Goal: Book appointment/travel/reservation

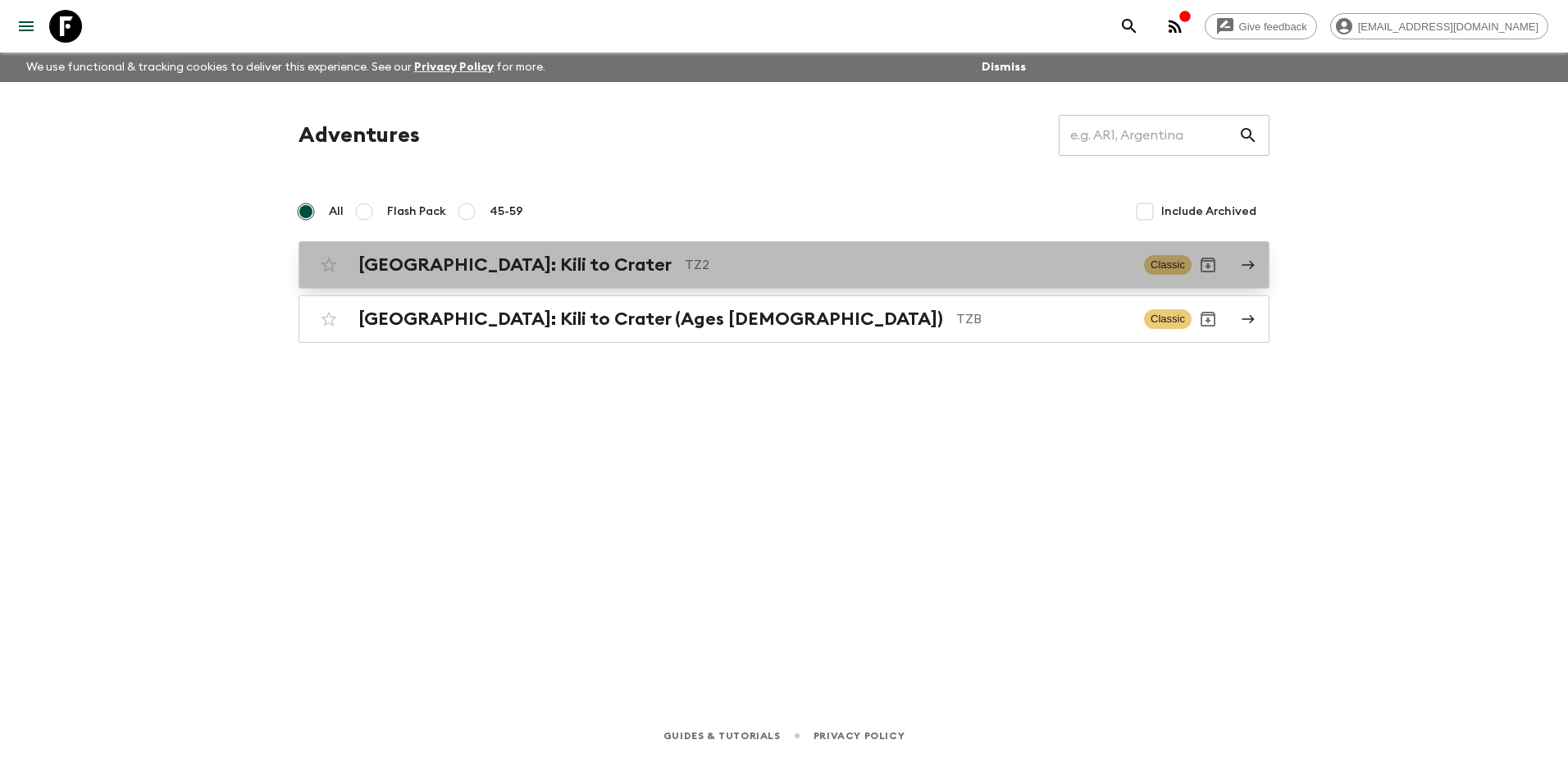
click at [519, 252] on div "[GEOGRAPHIC_DATA]: Kili to Crater TZ2 Classic" at bounding box center [751, 265] width 879 height 33
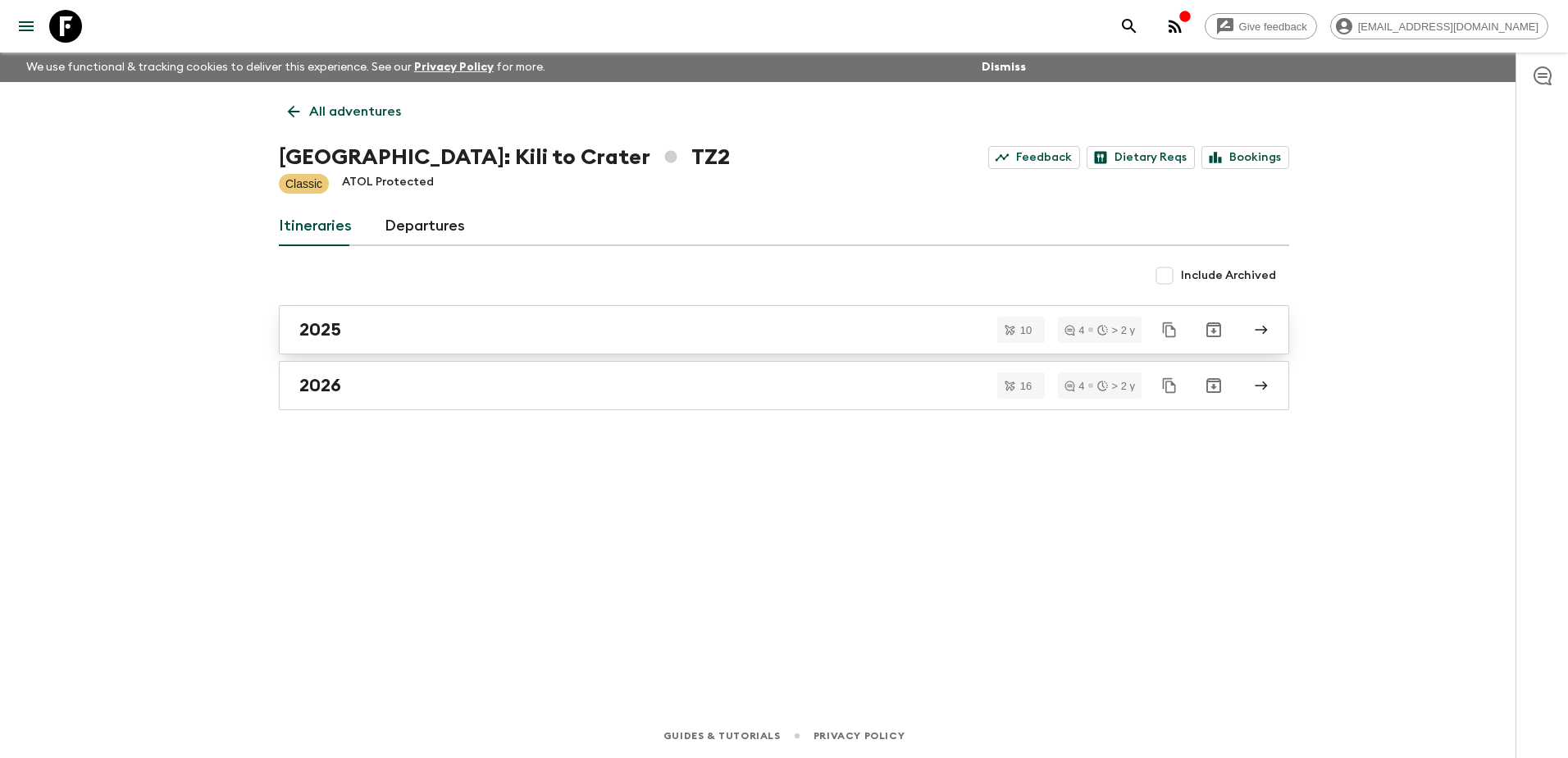
click at [383, 329] on div "2025" at bounding box center [769, 330] width 938 height 22
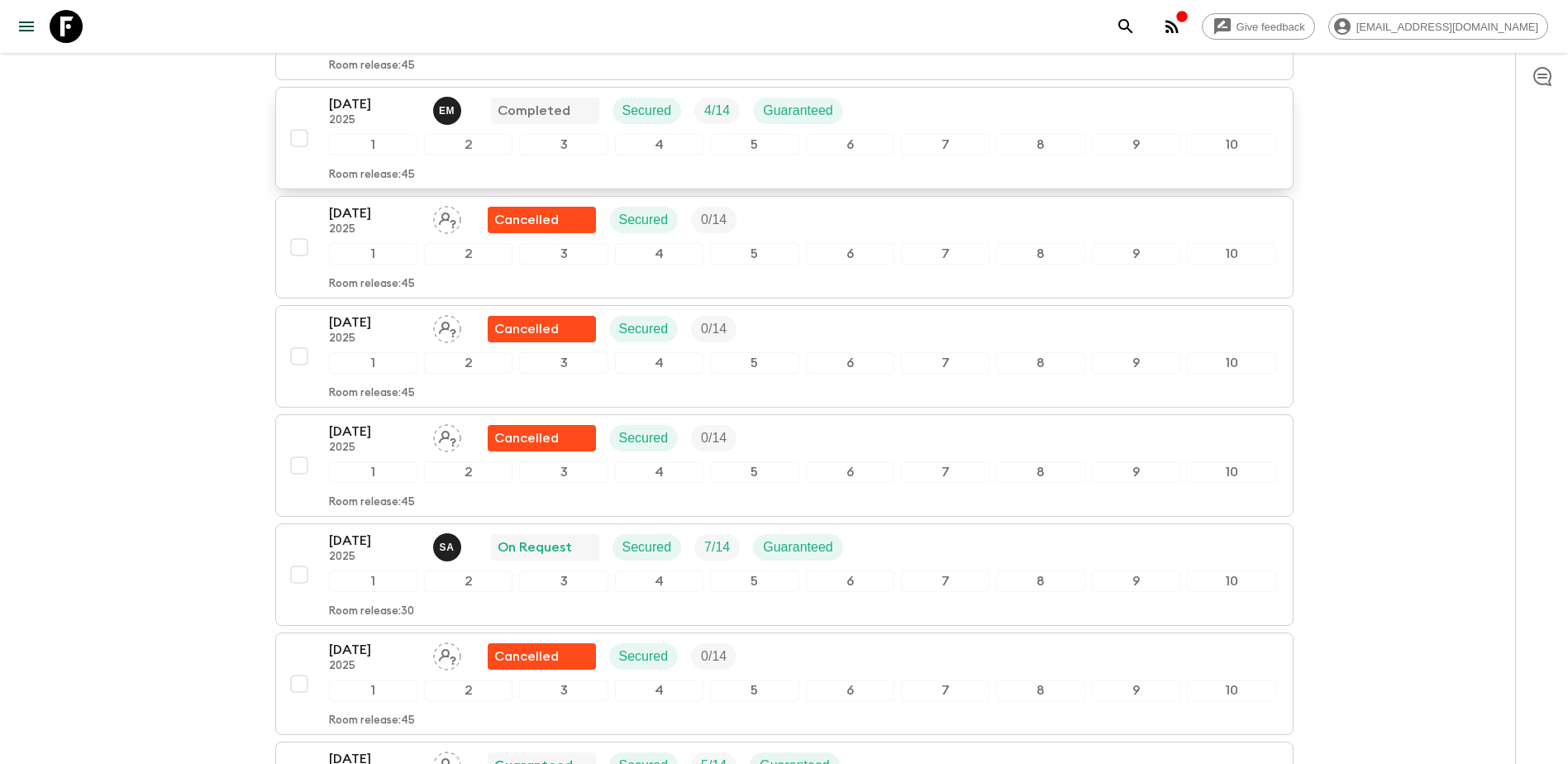
scroll to position [410, 0]
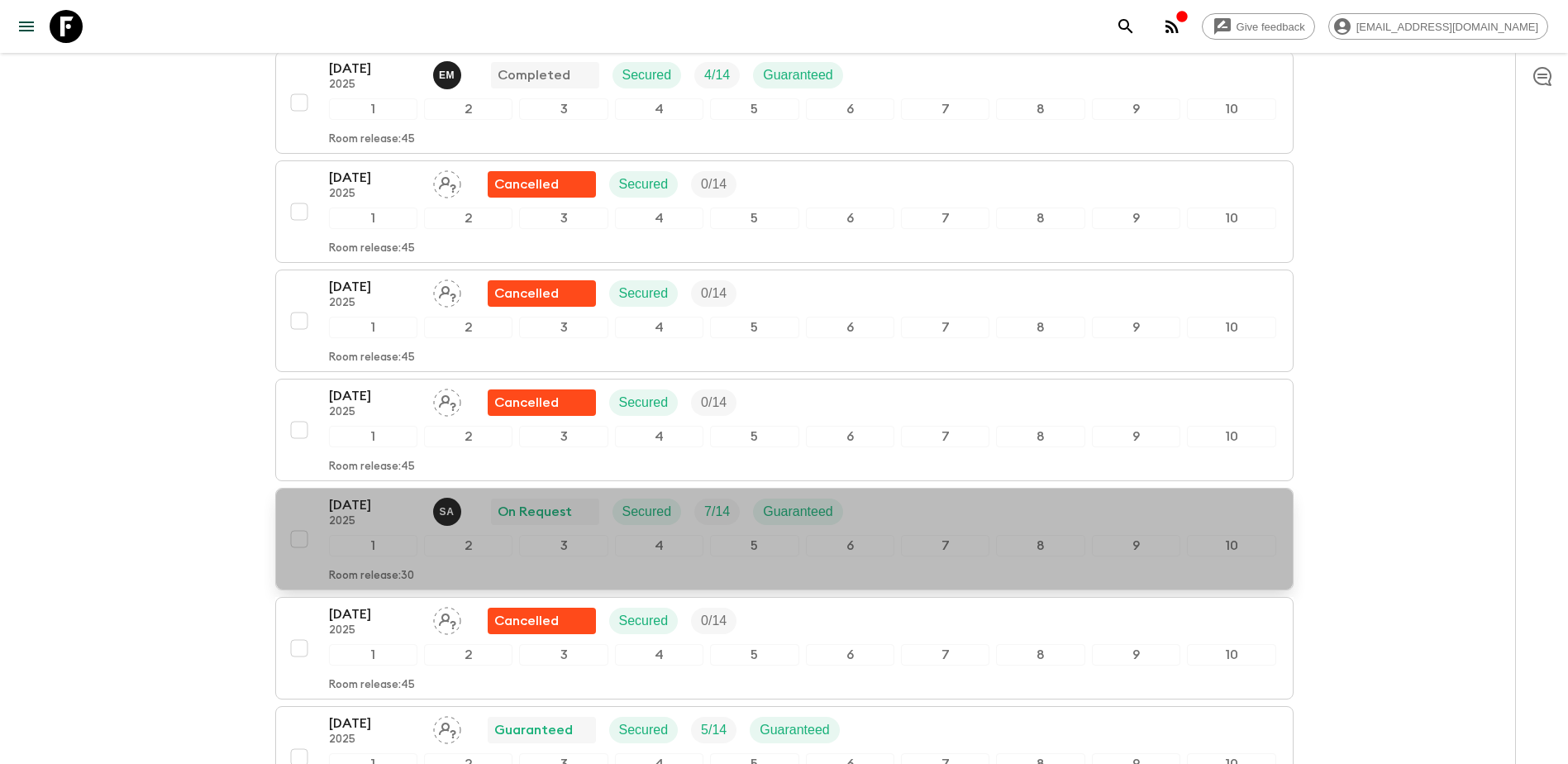
click at [869, 514] on div "[DATE] 2025 S A On Request Secured 7 / 14 Guaranteed" at bounding box center [802, 512] width 947 height 33
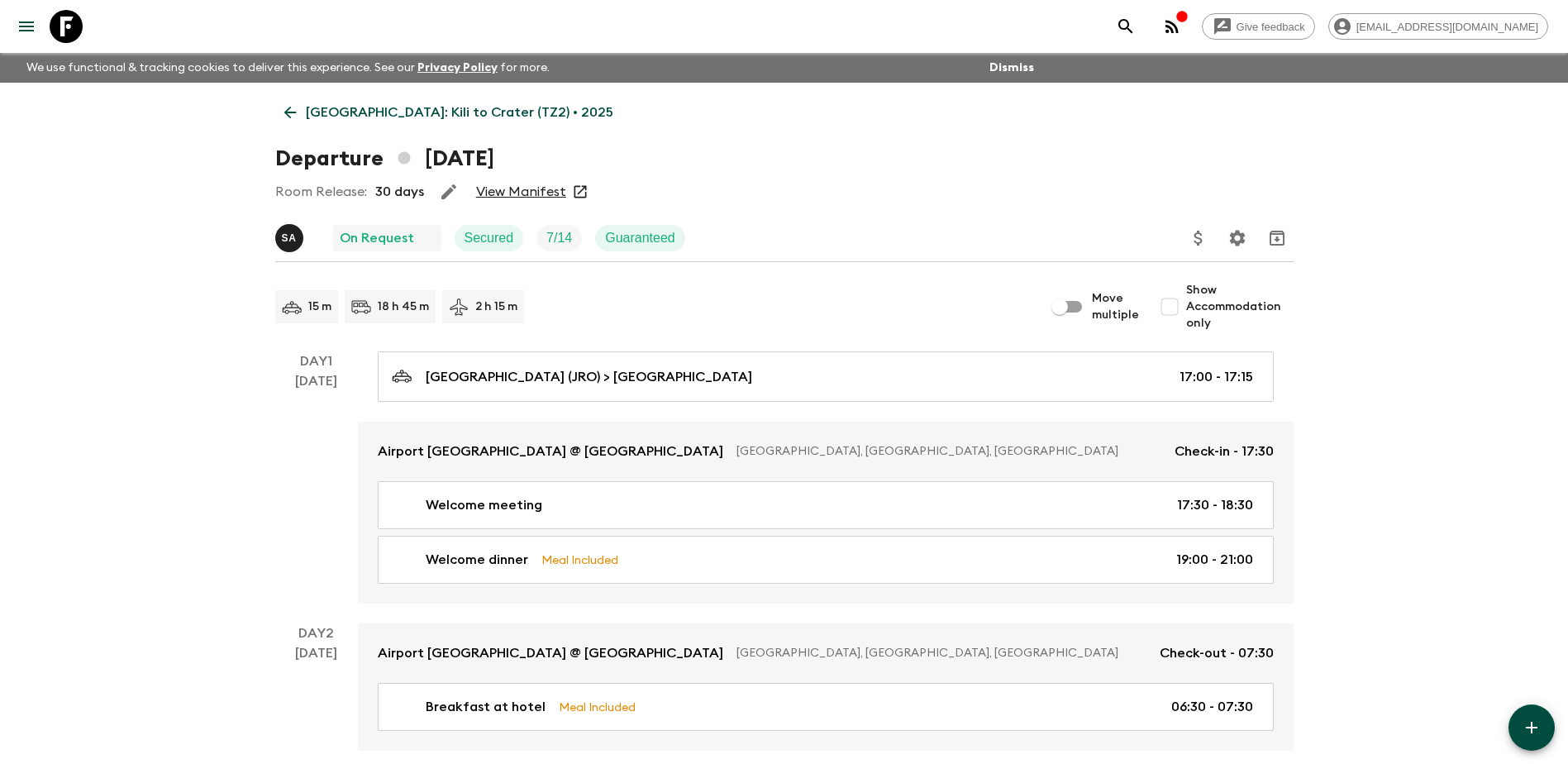
click at [530, 192] on link "View Manifest" at bounding box center [521, 192] width 90 height 17
